Goal: Find specific page/section: Find specific page/section

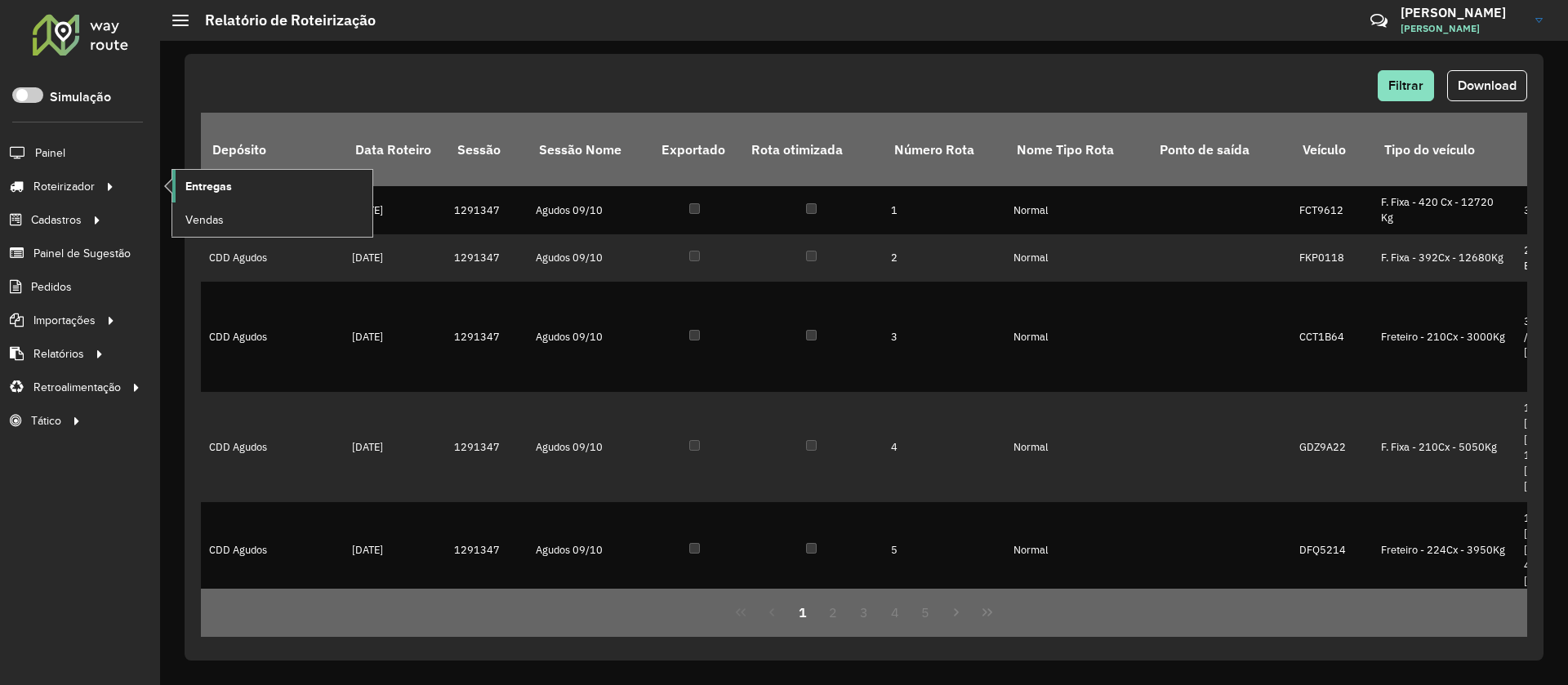
click at [235, 192] on link "Entregas" at bounding box center [273, 187] width 200 height 33
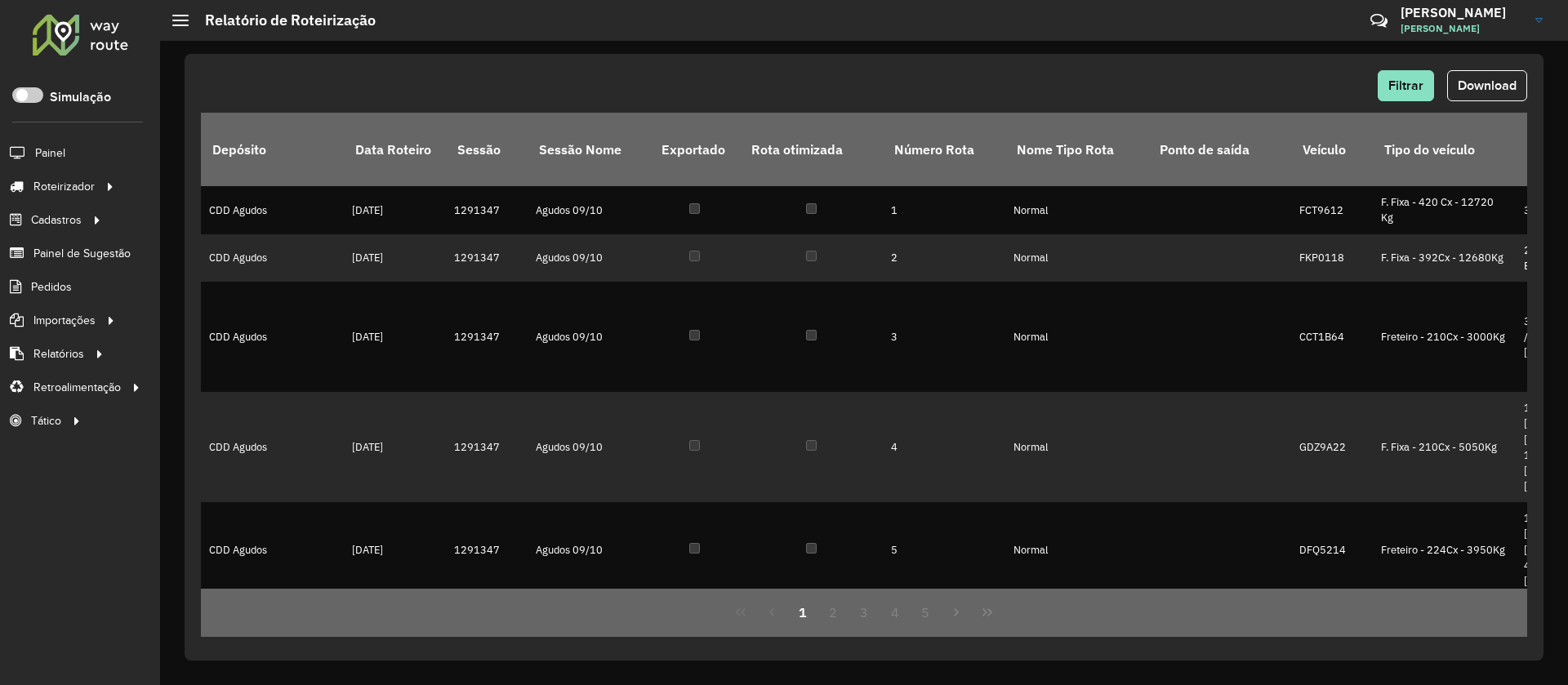
click at [109, 37] on div at bounding box center [80, 34] width 99 height 43
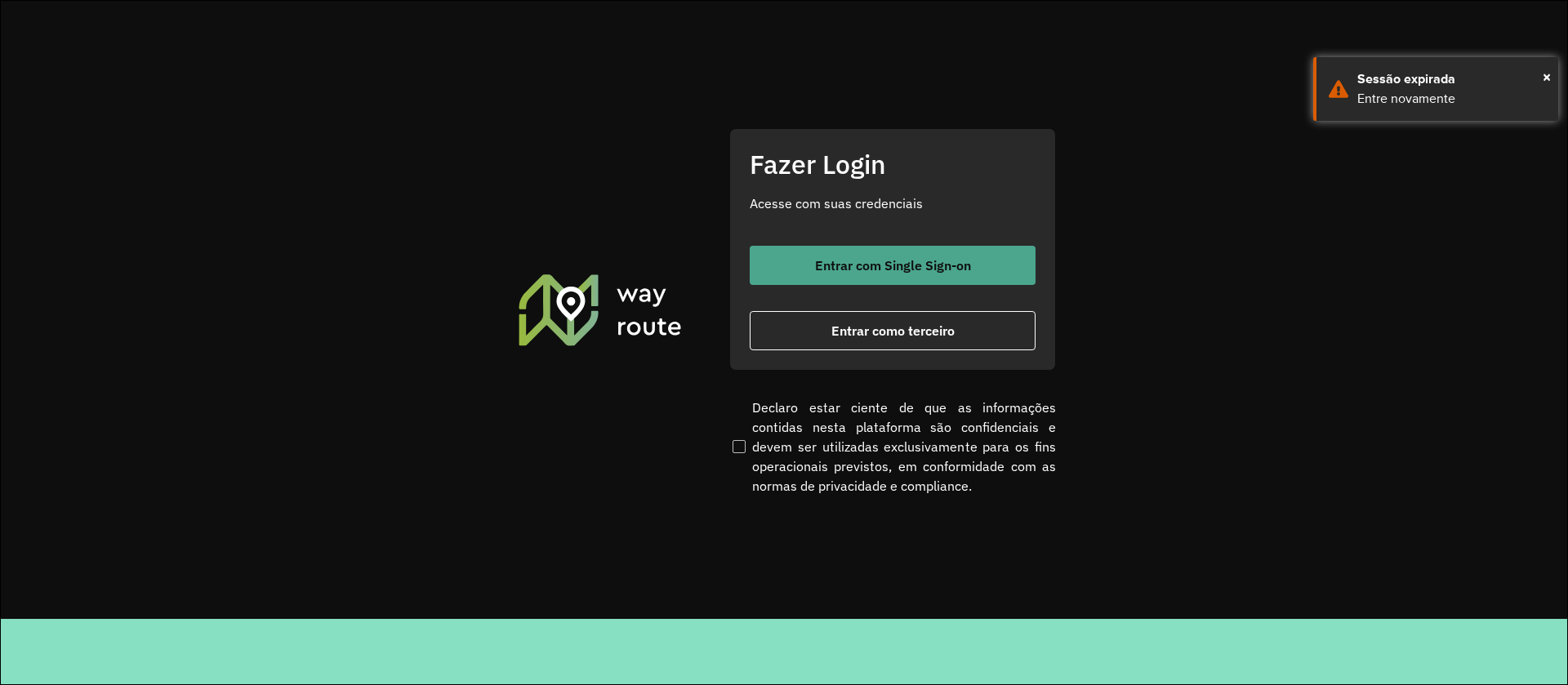
click at [890, 270] on span "Entrar com Single Sign-on" at bounding box center [893, 265] width 156 height 13
